Goal: Task Accomplishment & Management: Manage account settings

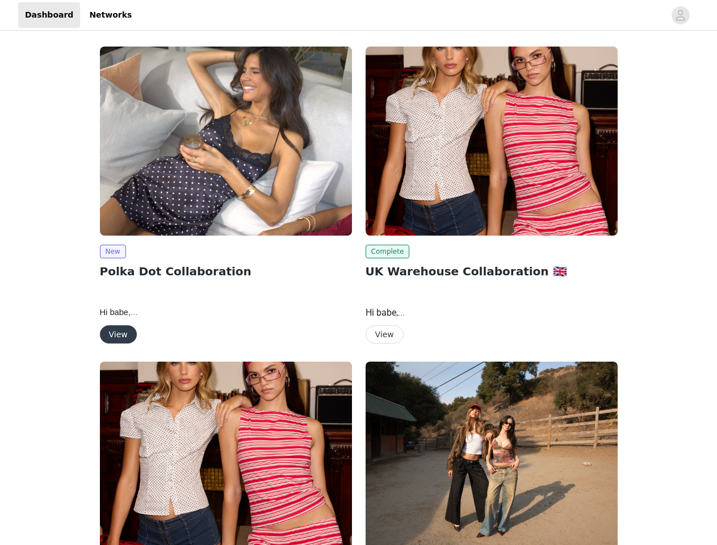
click at [359, 272] on div "Complete UK Warehouse Collaboration 🇬🇧 Hi babe, We’re so excited that the Edikt…" at bounding box center [492, 197] width 266 height 315
click at [358, 15] on div at bounding box center [402, 15] width 526 height 26
click at [681, 15] on icon "avatar" at bounding box center [680, 15] width 11 height 18
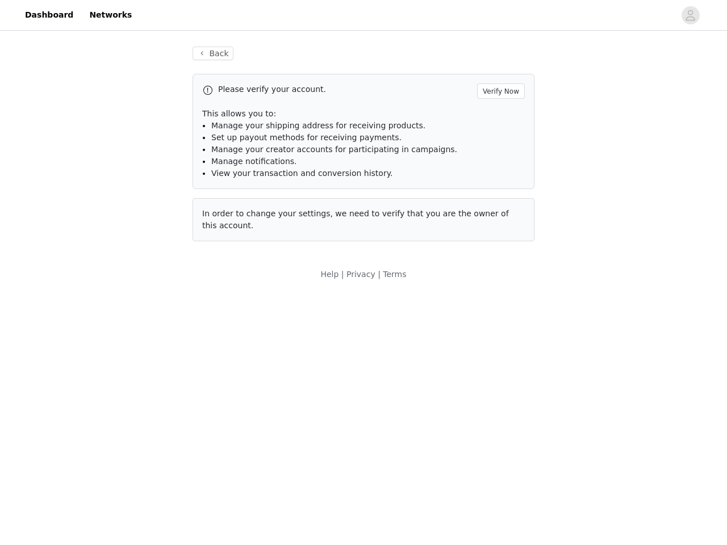
click at [112, 251] on div "Back Please verify your account. Verify Now This allows you to: Manage your shi…" at bounding box center [363, 163] width 727 height 261
click at [118, 334] on body "Dashboard Networks Back Please verify your account. Verify Now This allows you …" at bounding box center [363, 272] width 727 height 545
click at [492, 141] on li "Set up payout methods for receiving payments." at bounding box center [367, 138] width 313 height 12
click at [385, 251] on div "Back Please verify your account. Verify Now This allows you to: Manage your shi…" at bounding box center [363, 151] width 369 height 236
click at [384, 334] on body "Dashboard Networks Back Please verify your account. Verify Now This allows you …" at bounding box center [363, 272] width 727 height 545
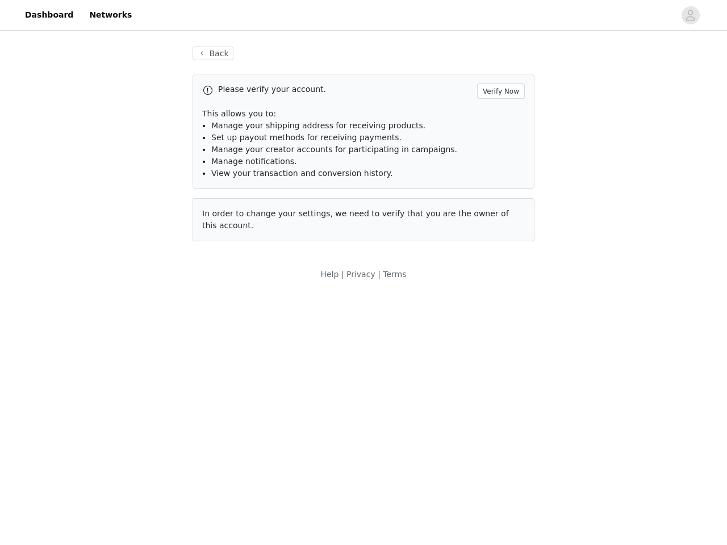
click at [226, 453] on body "Dashboard Networks Back Please verify your account. Verify Now This allows you …" at bounding box center [363, 272] width 727 height 545
